Goal: Information Seeking & Learning: Learn about a topic

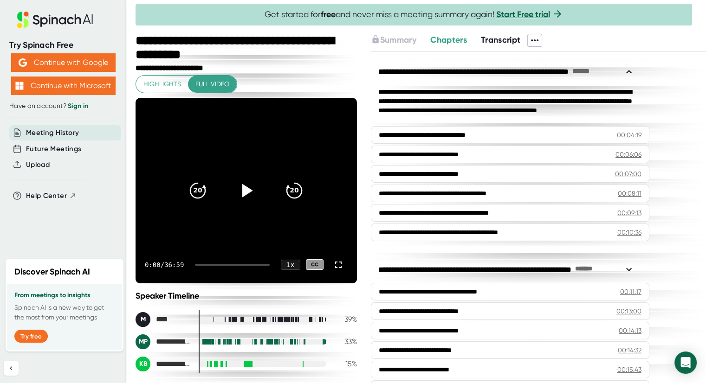
click at [244, 189] on icon at bounding box center [247, 190] width 11 height 13
click at [206, 264] on div at bounding box center [232, 265] width 74 height 2
click at [214, 264] on div at bounding box center [232, 265] width 74 height 2
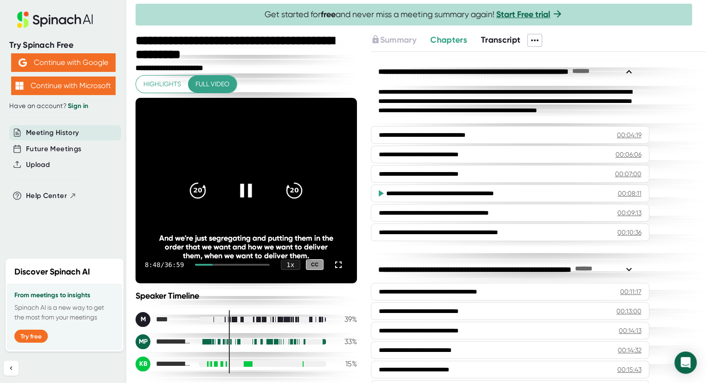
click at [234, 264] on div at bounding box center [232, 265] width 74 height 2
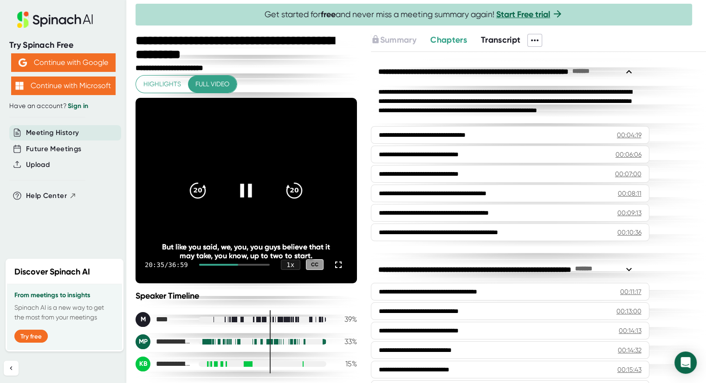
click at [248, 264] on div at bounding box center [234, 265] width 71 height 2
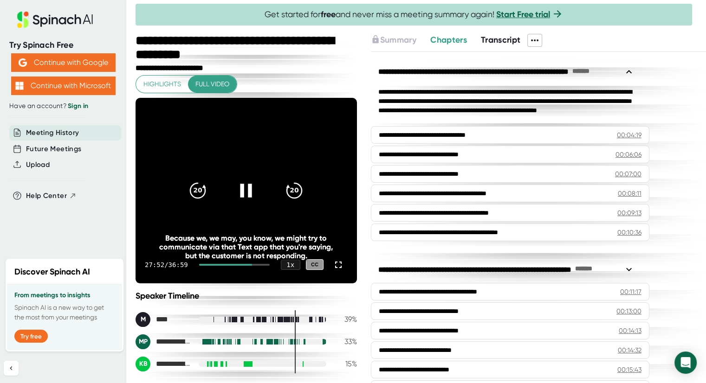
click at [240, 190] on icon at bounding box center [246, 190] width 12 height 13
click at [171, 86] on span "Highlights" at bounding box center [162, 84] width 38 height 12
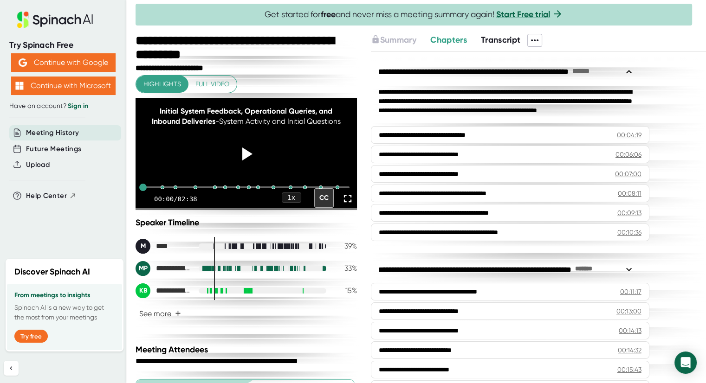
click at [204, 85] on span "Full video" at bounding box center [212, 84] width 34 height 12
